Goal: Navigation & Orientation: Understand site structure

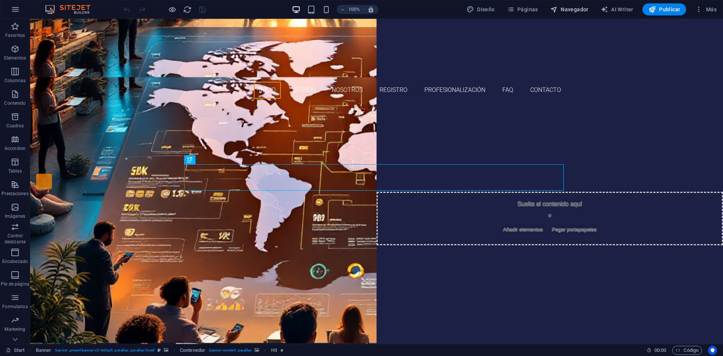
click at [575, 9] on span "Navegador" at bounding box center [569, 10] width 38 height 8
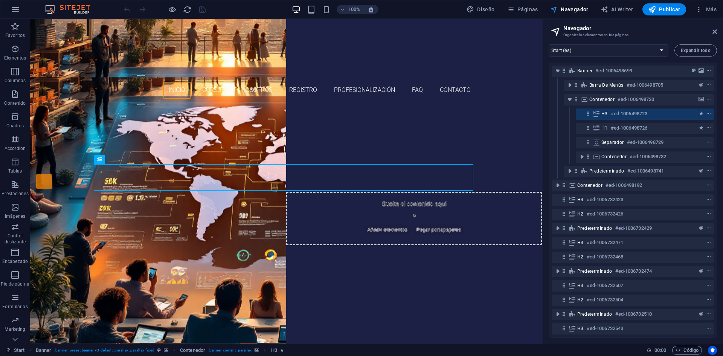
click at [575, 9] on span "Navegador" at bounding box center [569, 10] width 38 height 8
click at [717, 30] on aside "Navegador Organiza los elementos en tus páginas Start (es) Subpage (es) Legal n…" at bounding box center [632, 181] width 181 height 325
click at [714, 32] on icon at bounding box center [714, 32] width 5 height 6
